Goal: Information Seeking & Learning: Learn about a topic

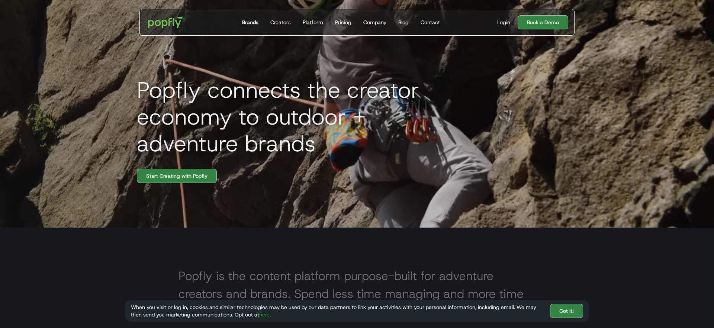
scroll to position [96, 0]
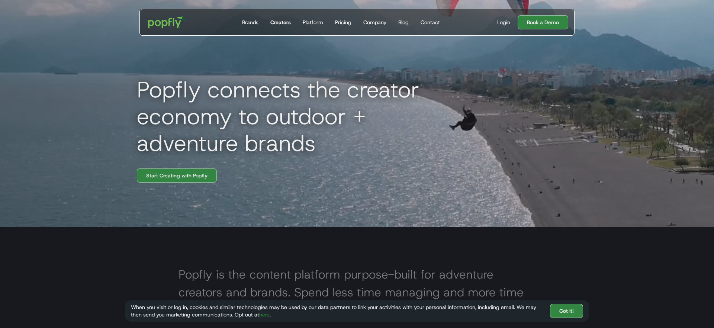
click at [274, 22] on div "Creators" at bounding box center [281, 22] width 20 height 7
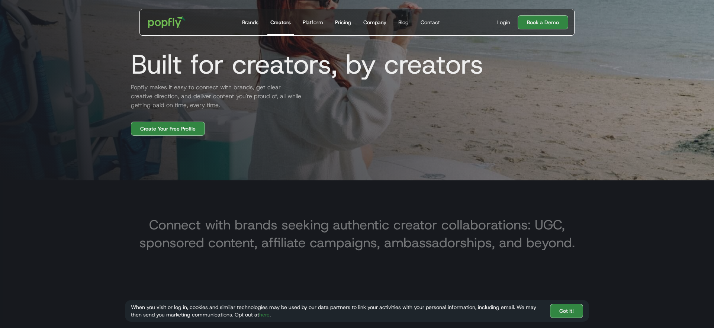
scroll to position [84, 0]
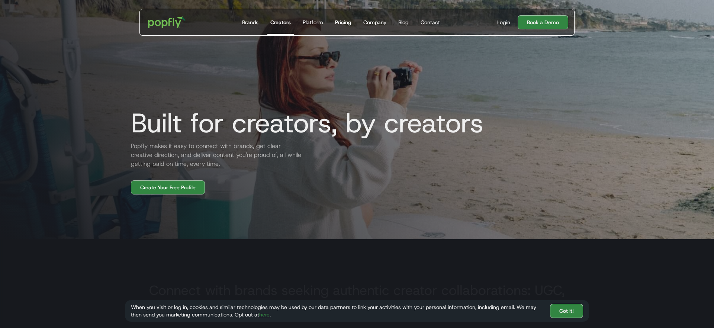
click at [338, 23] on div "Pricing" at bounding box center [343, 22] width 16 height 7
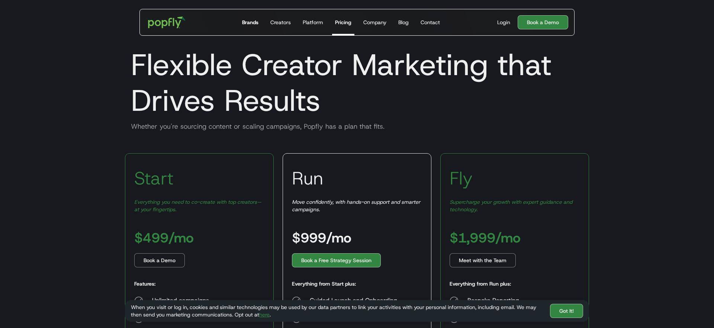
click at [252, 23] on div "Brands" at bounding box center [250, 22] width 16 height 7
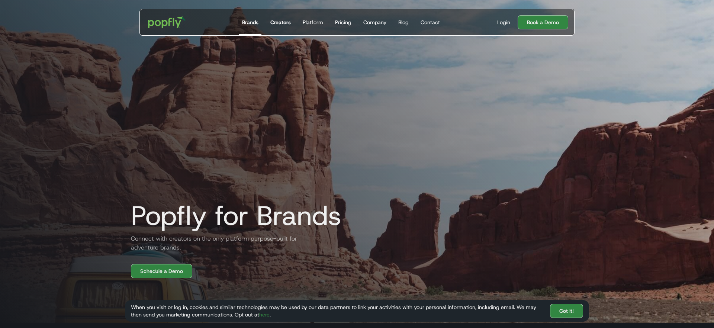
click at [284, 22] on div "Creators" at bounding box center [281, 22] width 20 height 7
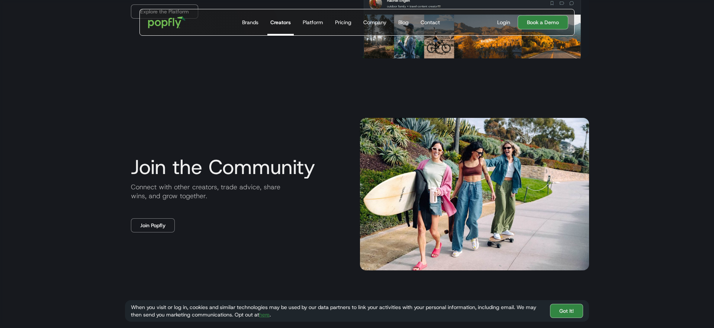
scroll to position [1175, 0]
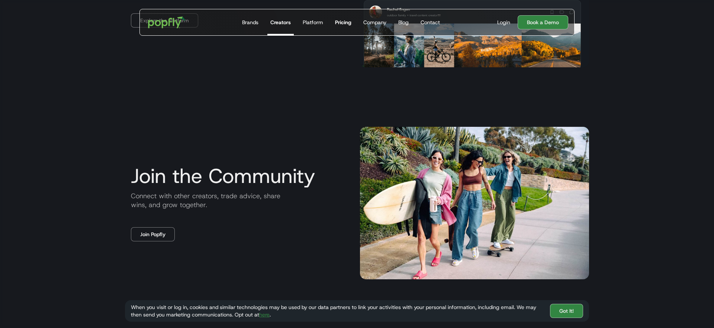
click at [343, 23] on div "Pricing" at bounding box center [343, 22] width 16 height 7
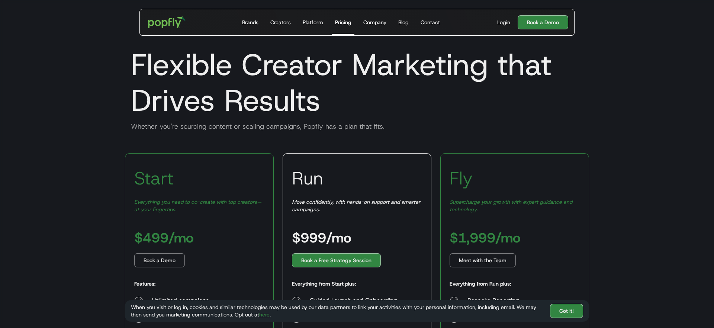
click at [271, 160] on div "Start Everything you need to co-create with top creators—at your fingertips. $4…" at bounding box center [199, 296] width 149 height 287
